Goal: Find contact information: Find contact information

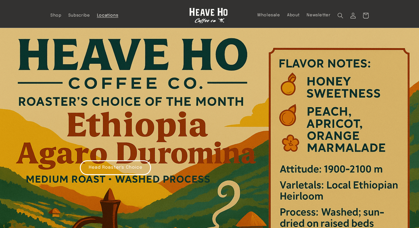
drag, startPoint x: 0, startPoint y: 0, endPoint x: 110, endPoint y: 17, distance: 111.5
click at [110, 17] on span "Locations" at bounding box center [108, 15] width 22 height 5
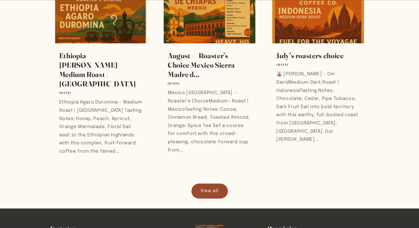
scroll to position [632, 0]
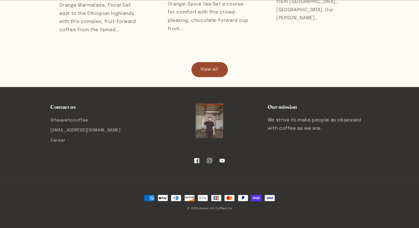
drag, startPoint x: 124, startPoint y: 130, endPoint x: 37, endPoint y: 130, distance: 86.6
click at [37, 130] on div "Contact us @heavehocoffee [EMAIL_ADDRESS][DOMAIN_NAME] Career Our mission We st…" at bounding box center [209, 142] width 347 height 78
copy link "[EMAIL_ADDRESS][DOMAIN_NAME]"
drag, startPoint x: 105, startPoint y: 119, endPoint x: 55, endPoint y: 122, distance: 49.8
click at [55, 122] on li "@heavehocoffee" at bounding box center [98, 120] width 97 height 9
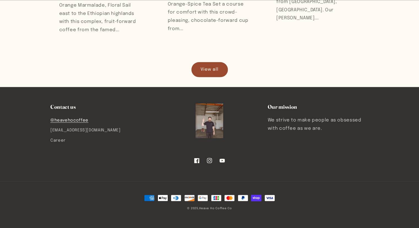
copy link "heavehocoffee"
